Goal: Task Accomplishment & Management: Manage account settings

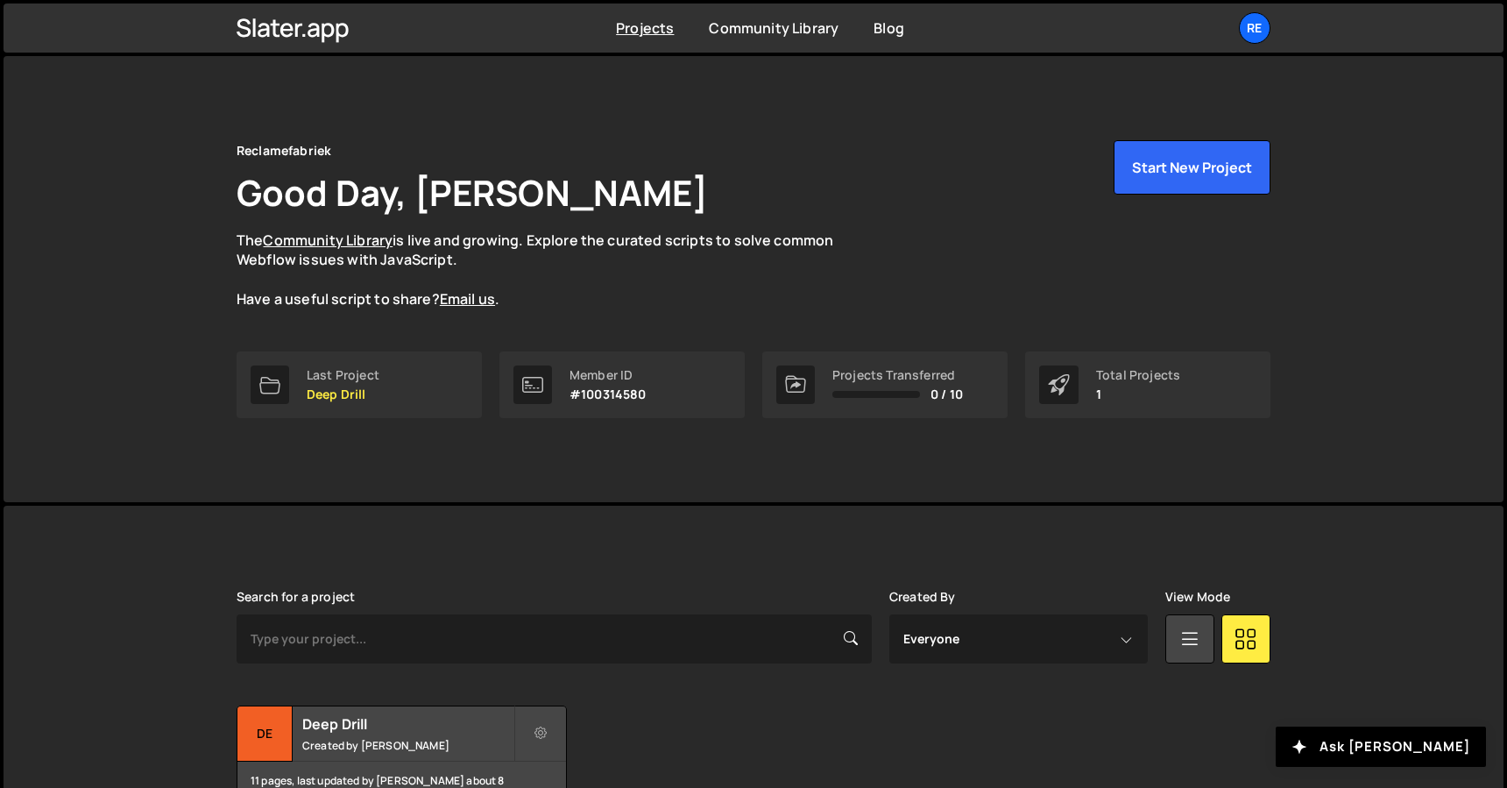
click at [599, 190] on h1 "Good Day, Nick Zonneveld" at bounding box center [472, 192] width 471 height 48
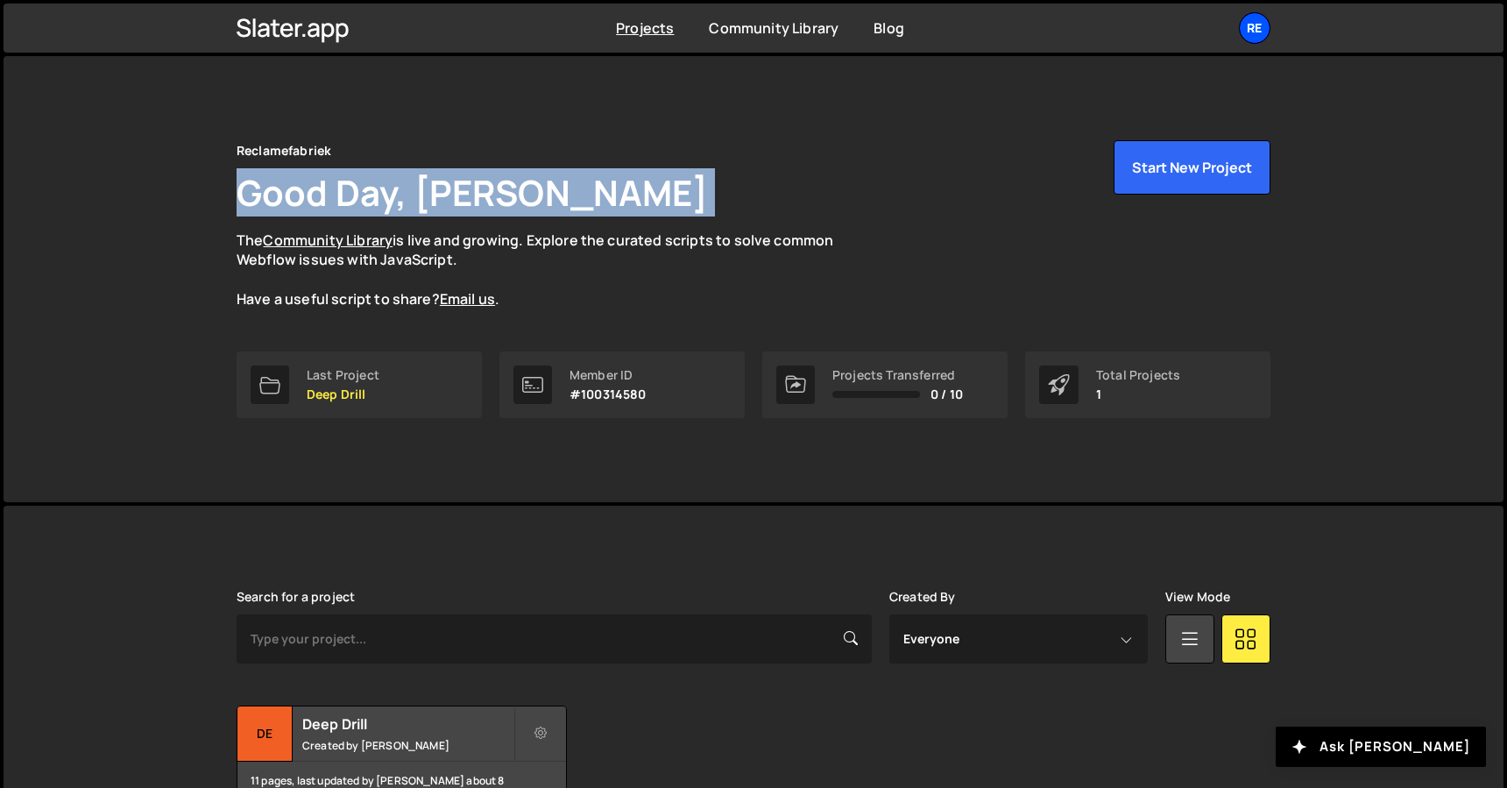
click at [1243, 21] on div "Re" at bounding box center [1255, 28] width 32 height 32
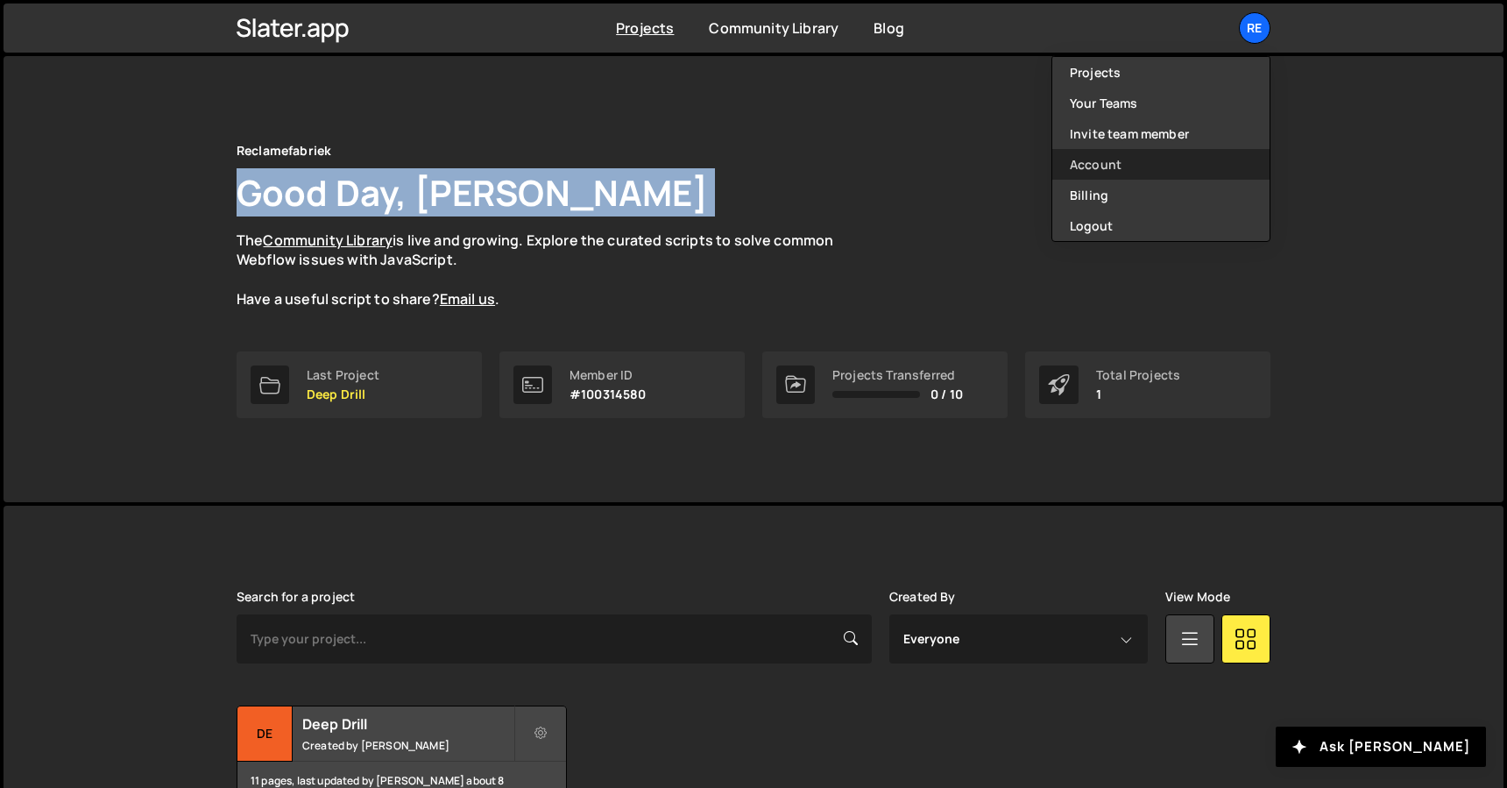
click at [1154, 162] on link "Account" at bounding box center [1160, 164] width 217 height 31
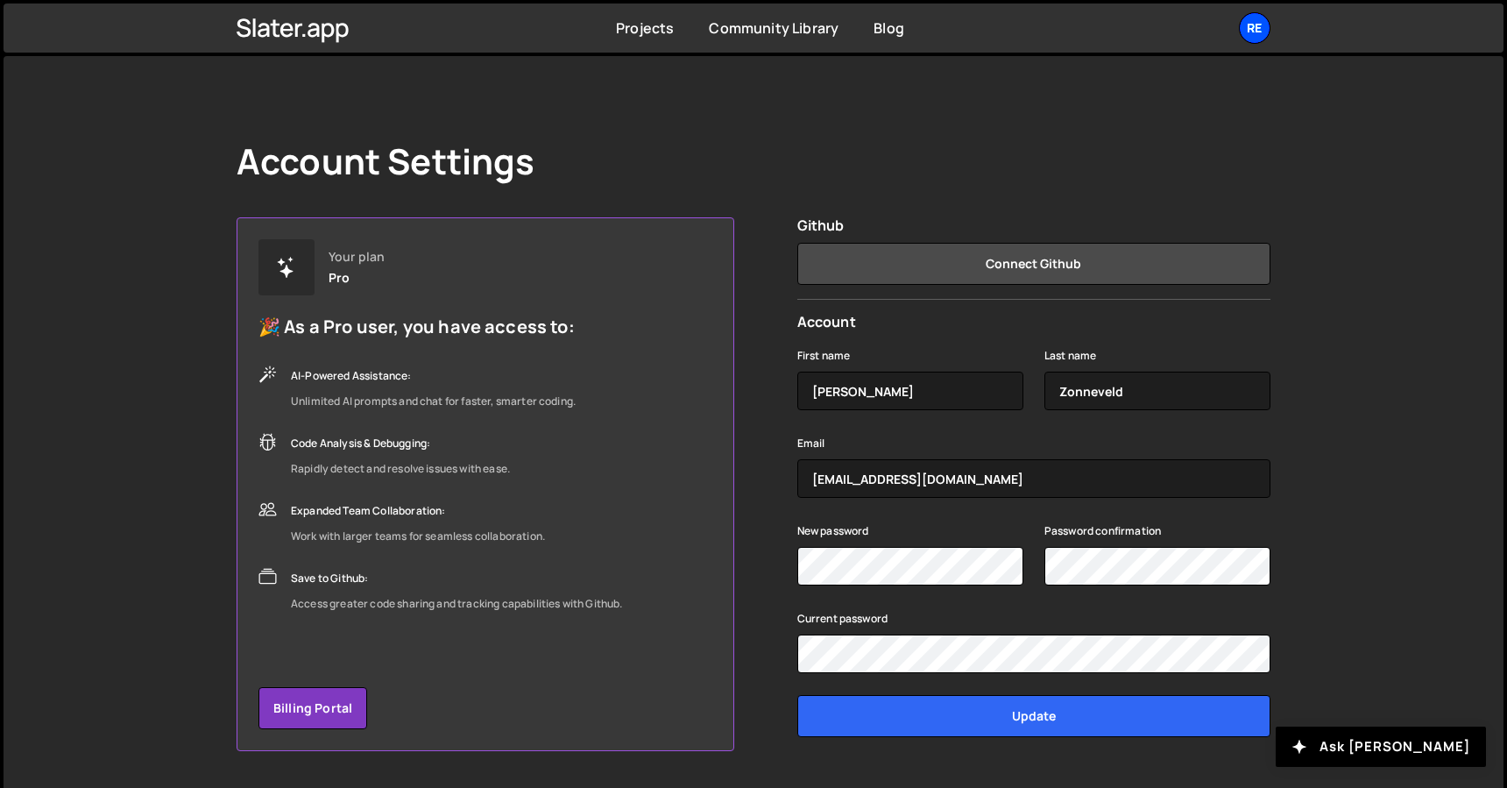
click at [1262, 29] on div "Re" at bounding box center [1255, 28] width 32 height 32
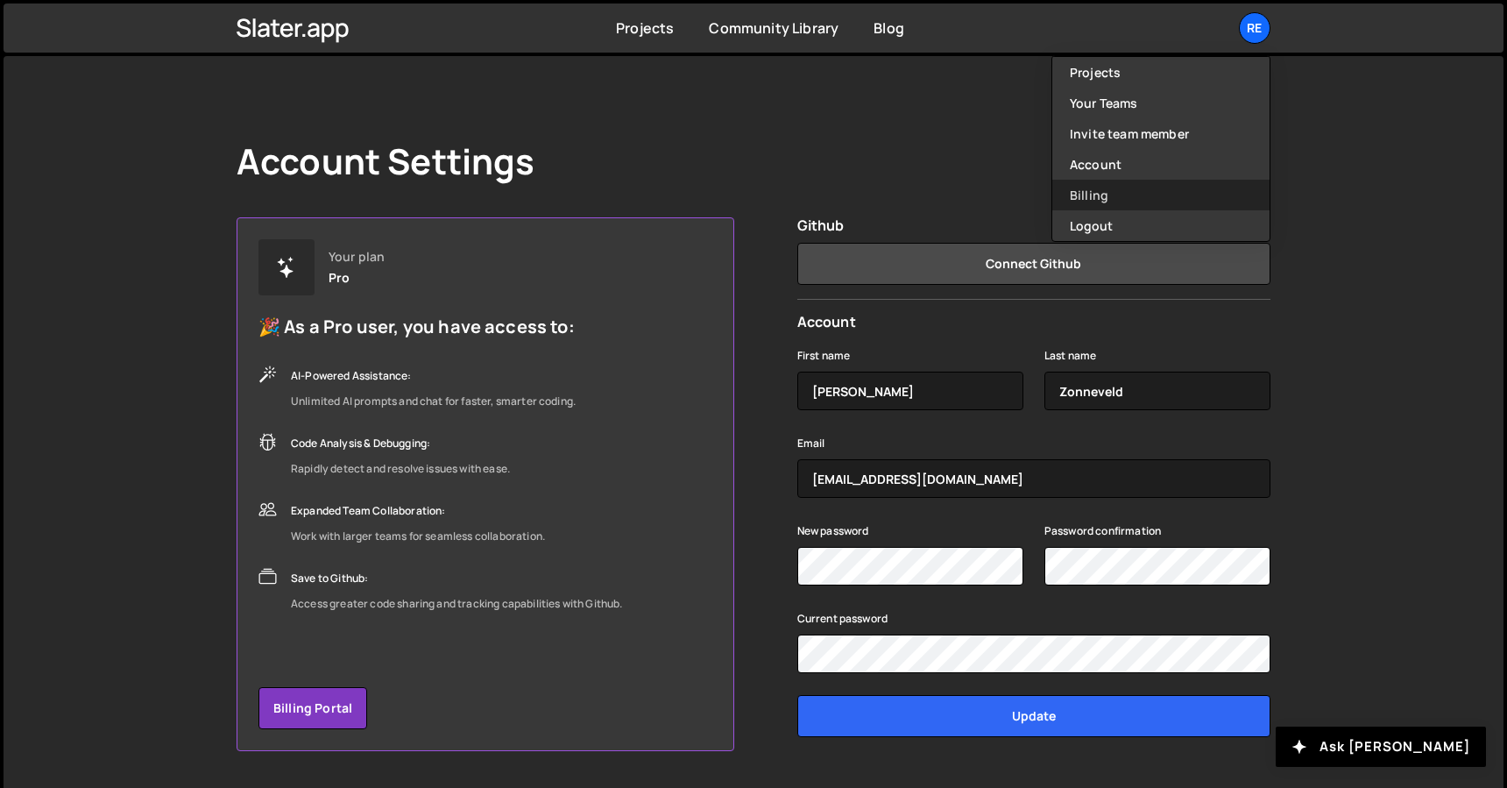
click at [1128, 186] on link "Billing" at bounding box center [1160, 195] width 217 height 31
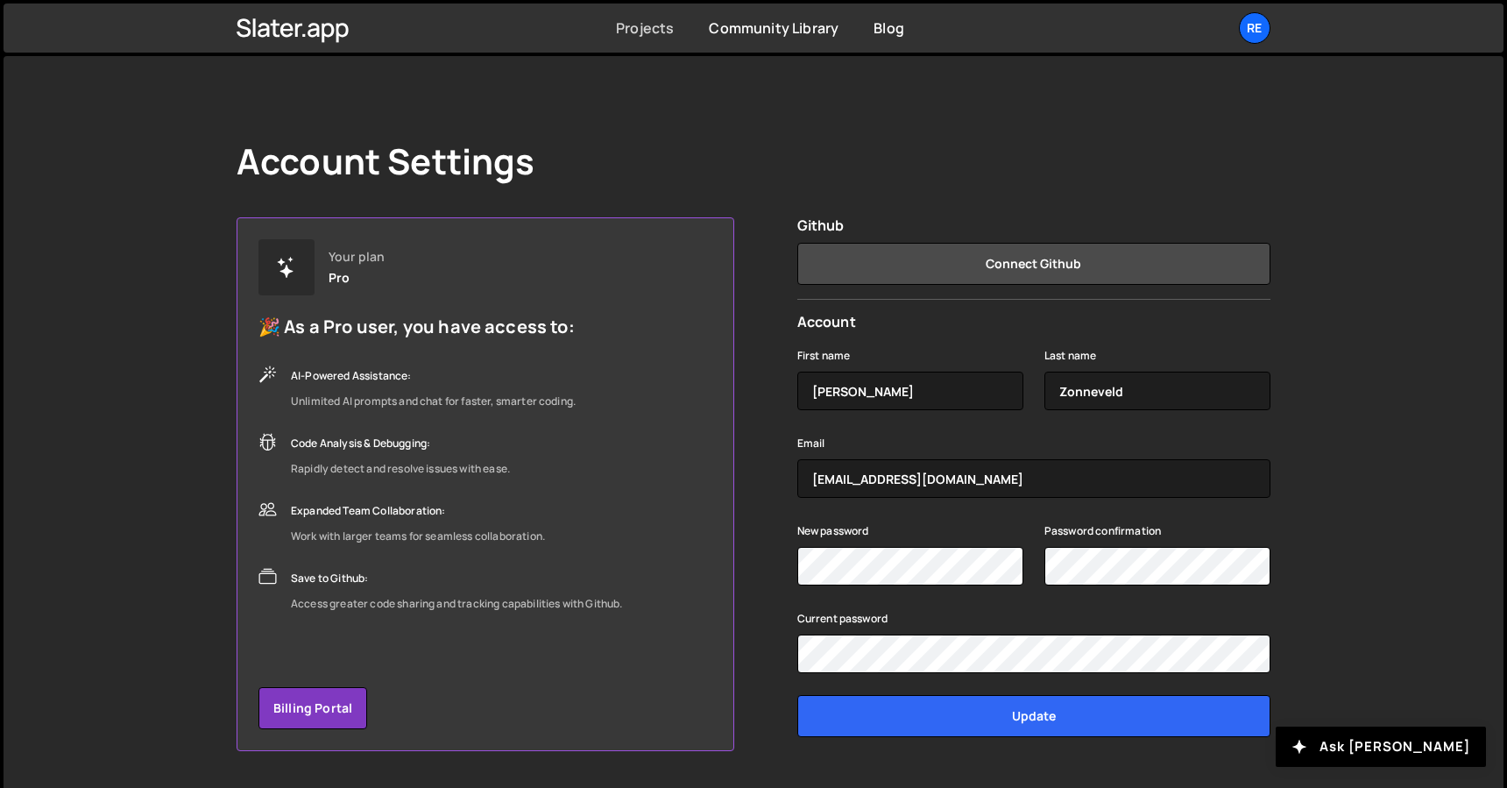
click at [656, 32] on link "Projects" at bounding box center [645, 27] width 58 height 19
